Goal: Information Seeking & Learning: Learn about a topic

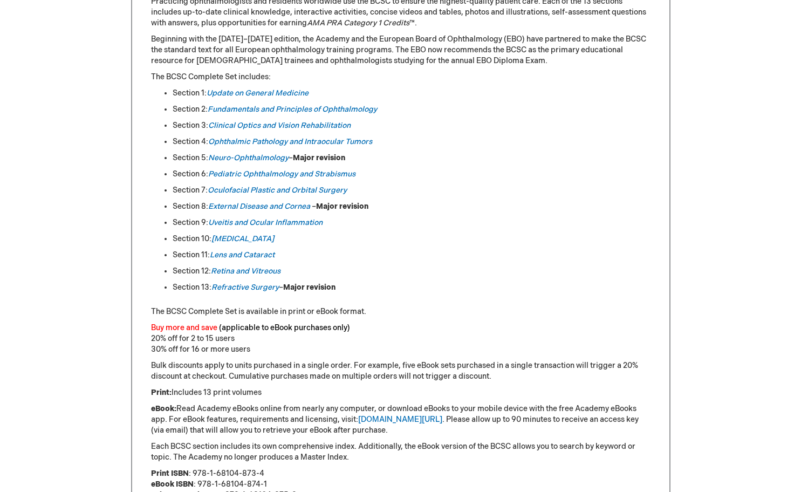
scroll to position [550, 0]
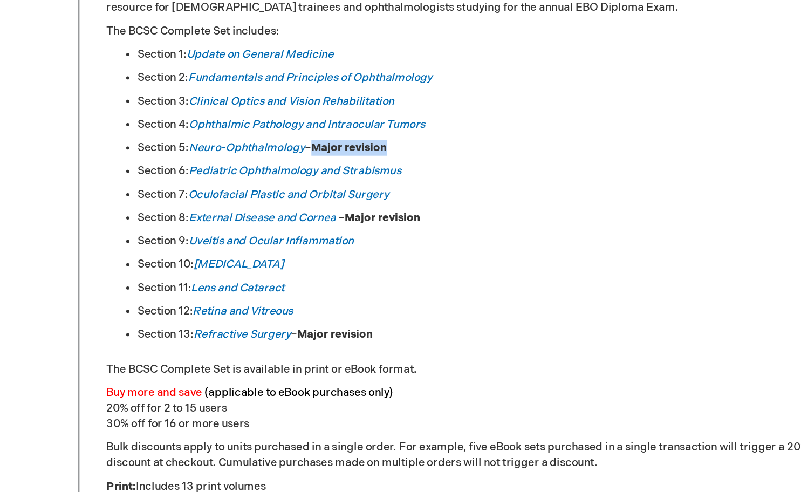
drag, startPoint x: 300, startPoint y: 159, endPoint x: 350, endPoint y: 156, distance: 50.2
click at [350, 156] on li "Section 5: Neuro-Ophthalmology – Major revision" at bounding box center [412, 159] width 478 height 11
drag, startPoint x: 322, startPoint y: 207, endPoint x: 389, endPoint y: 210, distance: 66.9
click at [389, 210] on li "Section 8: External Disease and [MEDICAL_DATA] – Major revision" at bounding box center [412, 208] width 478 height 11
drag, startPoint x: 292, startPoint y: 293, endPoint x: 354, endPoint y: 285, distance: 62.5
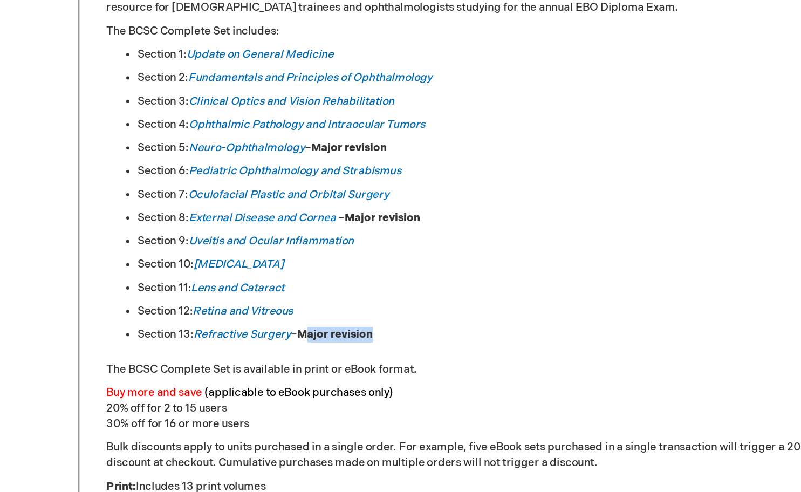
click at [354, 285] on li "Section 13: [MEDICAL_DATA] – Major revision" at bounding box center [412, 289] width 478 height 11
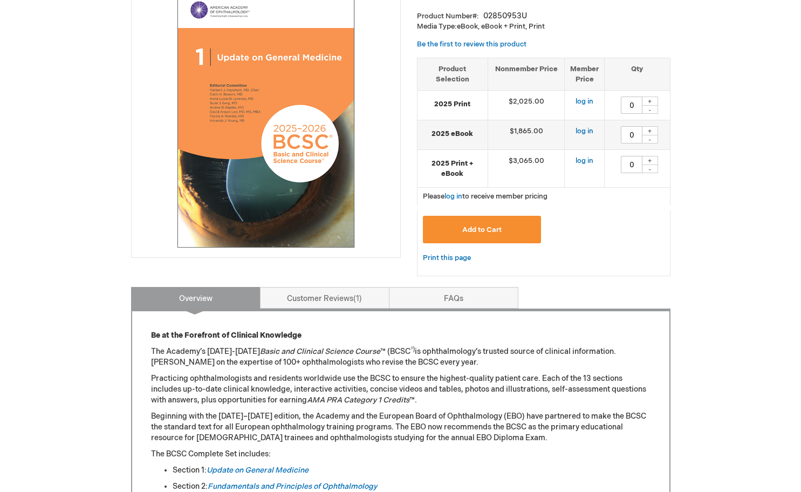
scroll to position [163, 0]
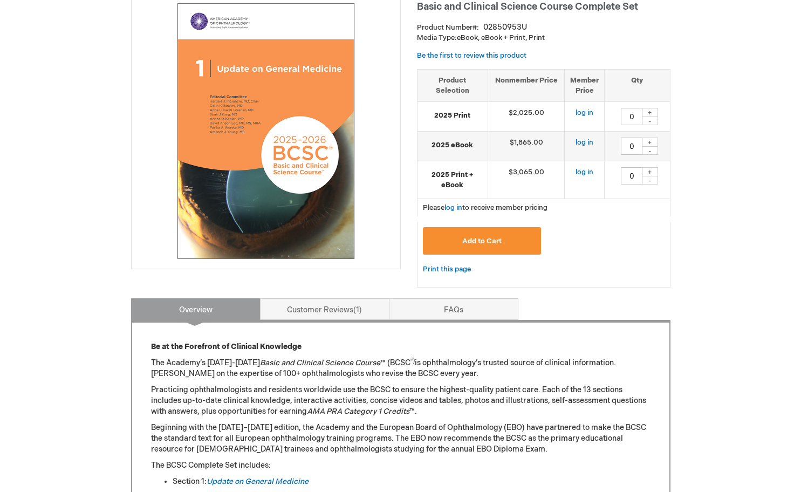
click at [326, 316] on link "Customer Reviews 1" at bounding box center [324, 309] width 129 height 22
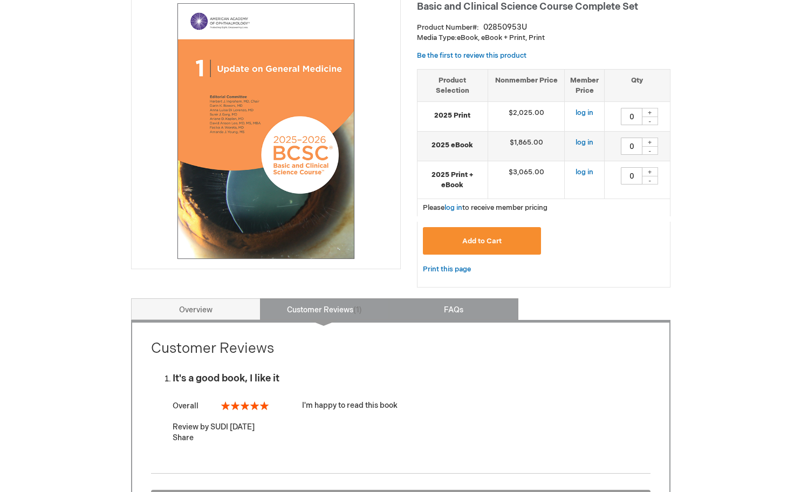
click at [419, 303] on link "FAQs" at bounding box center [453, 309] width 129 height 22
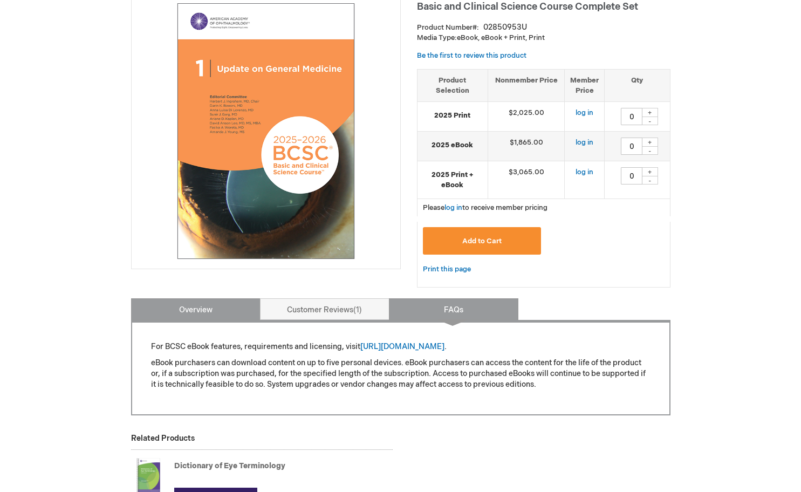
click at [207, 320] on link "Overview" at bounding box center [195, 309] width 129 height 22
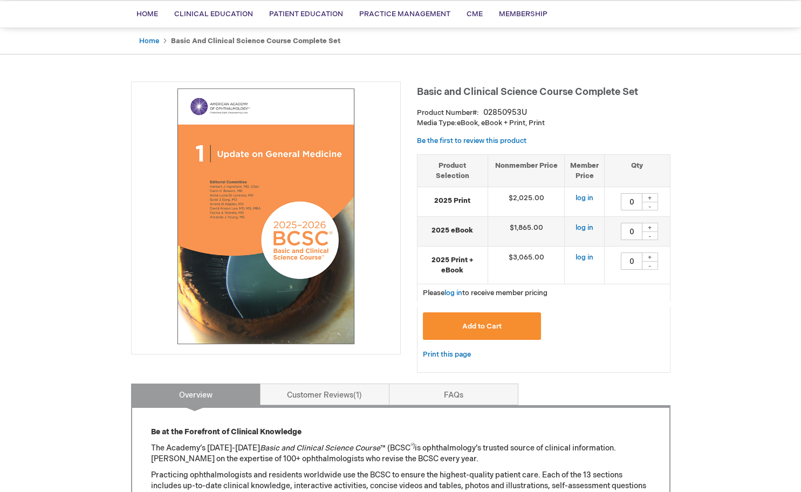
scroll to position [78, 0]
drag, startPoint x: 466, startPoint y: 201, endPoint x: 647, endPoint y: 201, distance: 180.6
click at [647, 201] on tr "2025 Print $2,025.00 log in 0 + -" at bounding box center [543, 203] width 252 height 30
drag, startPoint x: 458, startPoint y: 226, endPoint x: 648, endPoint y: 226, distance: 190.3
click at [648, 226] on tr "2025 eBook $1,865.00 log in 0 + -" at bounding box center [543, 232] width 252 height 30
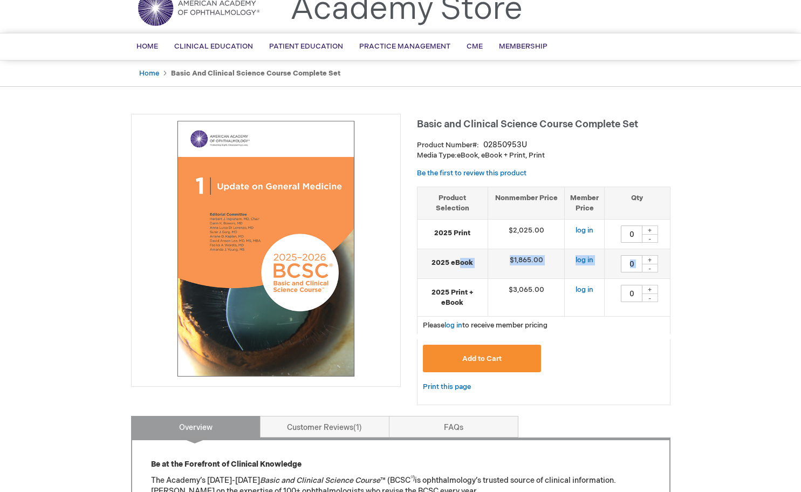
scroll to position [46, 0]
click at [433, 262] on strong "2025 eBook" at bounding box center [452, 262] width 59 height 10
